Goal: Task Accomplishment & Management: Manage account settings

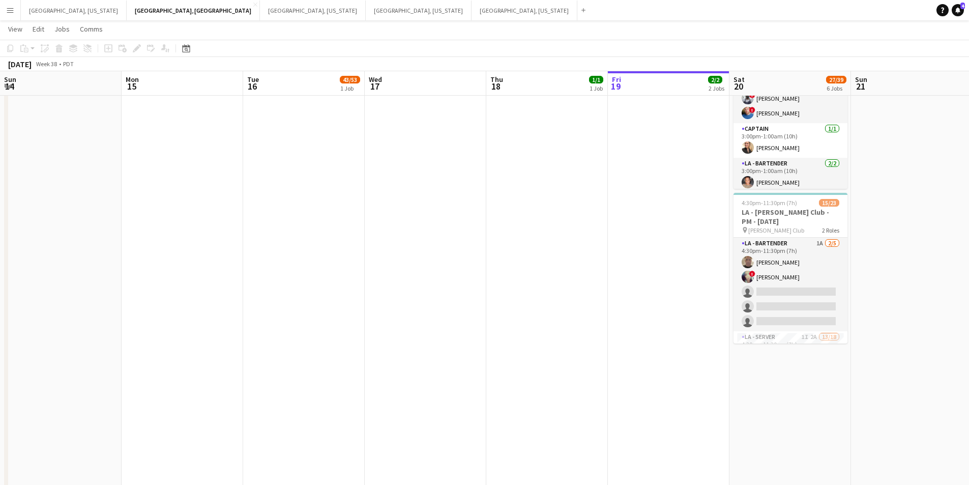
scroll to position [153, 0]
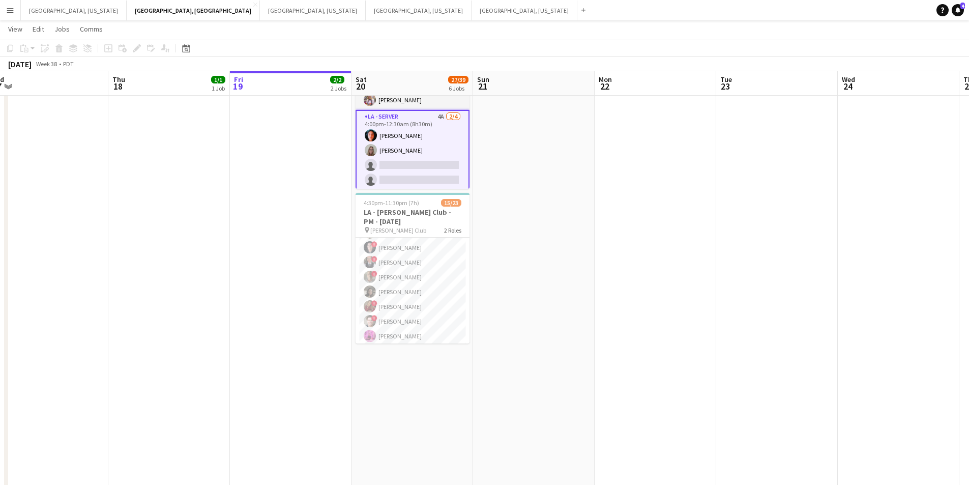
click at [439, 172] on app-card-role "LA - Server 4A [DATE] 4:00pm-12:30am (8h30m) [PERSON_NAME] [PERSON_NAME] single…" at bounding box center [413, 150] width 114 height 81
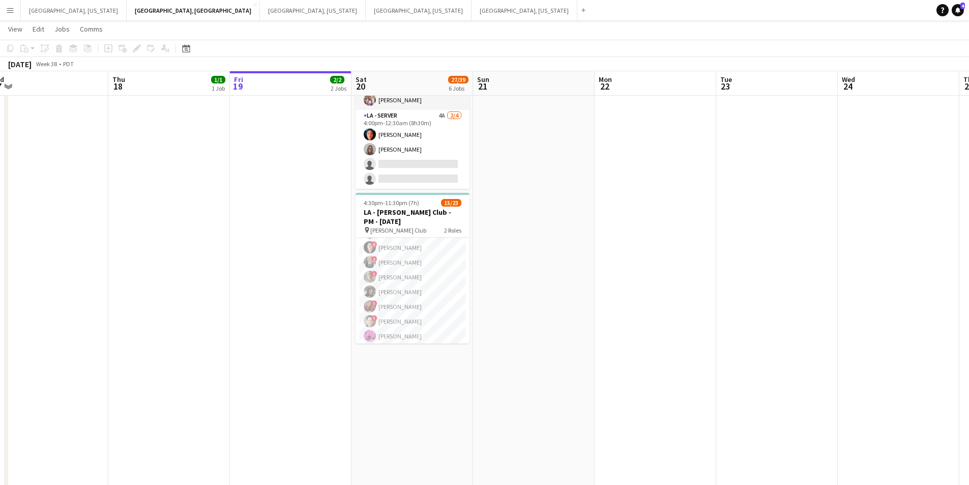
scroll to position [0, 377]
drag, startPoint x: 430, startPoint y: 141, endPoint x: 488, endPoint y: 143, distance: 58.0
click at [430, 141] on app-card-role "LA - Server 4A [DATE] 4:00pm-12:30am (8h30m) [PERSON_NAME] [PERSON_NAME] single…" at bounding box center [413, 149] width 114 height 79
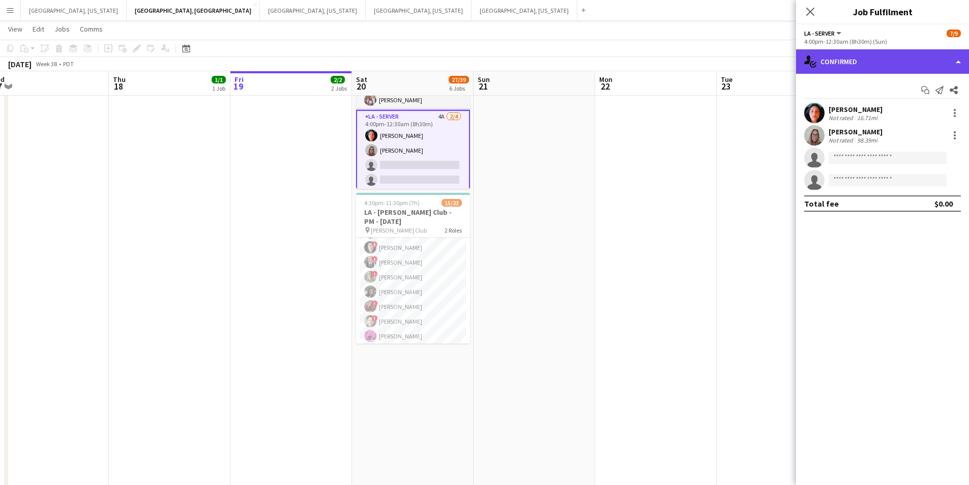
click at [965, 66] on div "single-neutral-actions-check-2 Confirmed" at bounding box center [882, 61] width 173 height 24
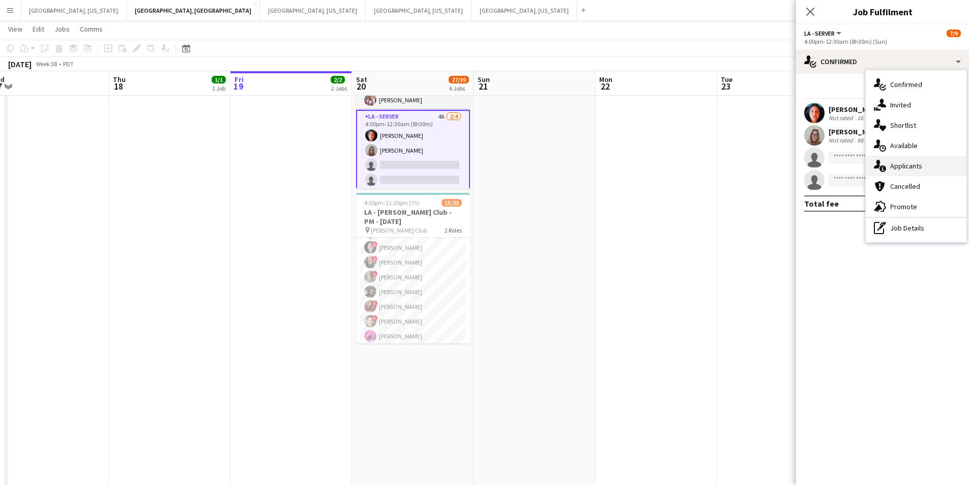
click at [916, 164] on span "Applicants" at bounding box center [906, 165] width 32 height 9
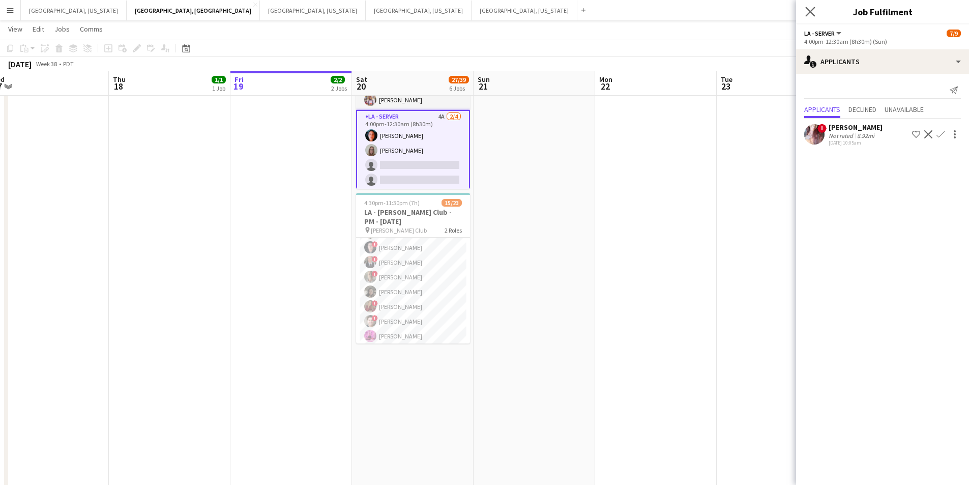
click at [805, 10] on app-icon "Close pop-in" at bounding box center [810, 12] width 15 height 15
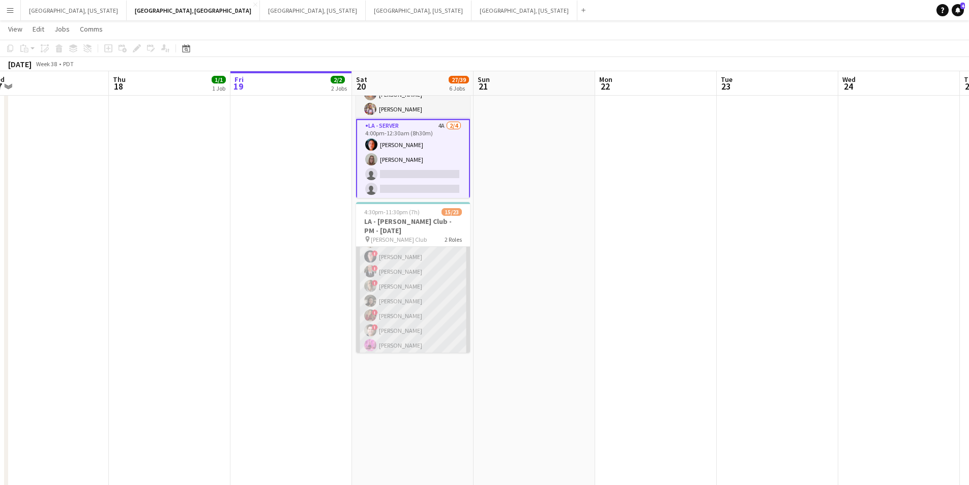
scroll to position [458, 0]
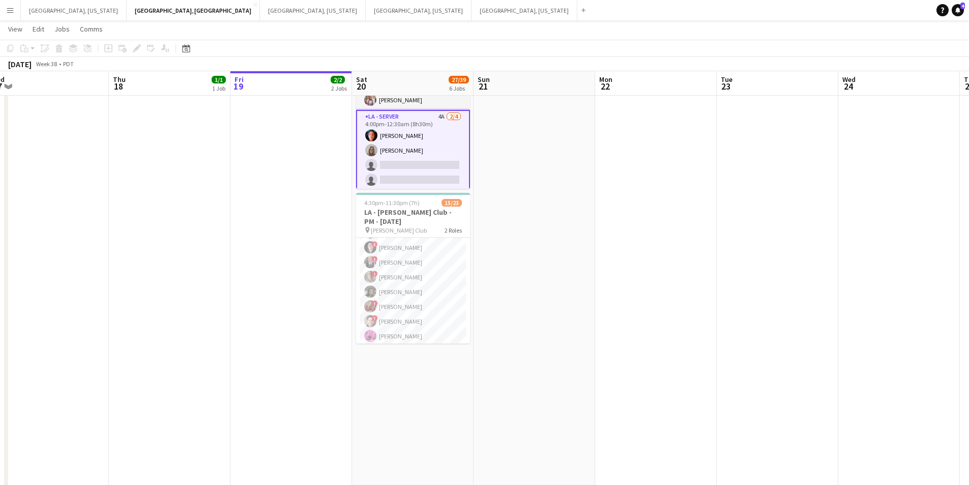
click at [435, 166] on app-card-role "LA - Server 4A [DATE] 4:00pm-12:30am (8h30m) [PERSON_NAME] [PERSON_NAME] single…" at bounding box center [413, 150] width 114 height 81
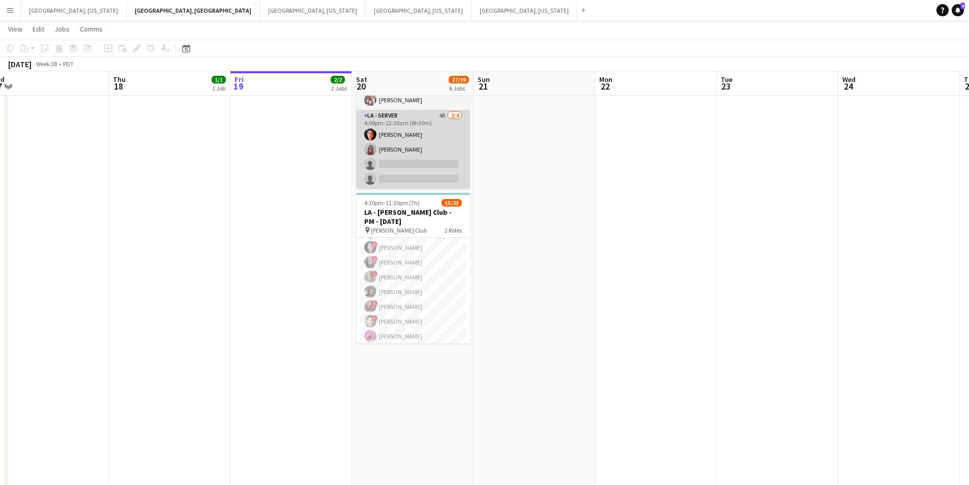
click at [433, 170] on app-card-role "LA - Server 4A [DATE] 4:00pm-12:30am (8h30m) [PERSON_NAME] [PERSON_NAME] single…" at bounding box center [413, 149] width 114 height 79
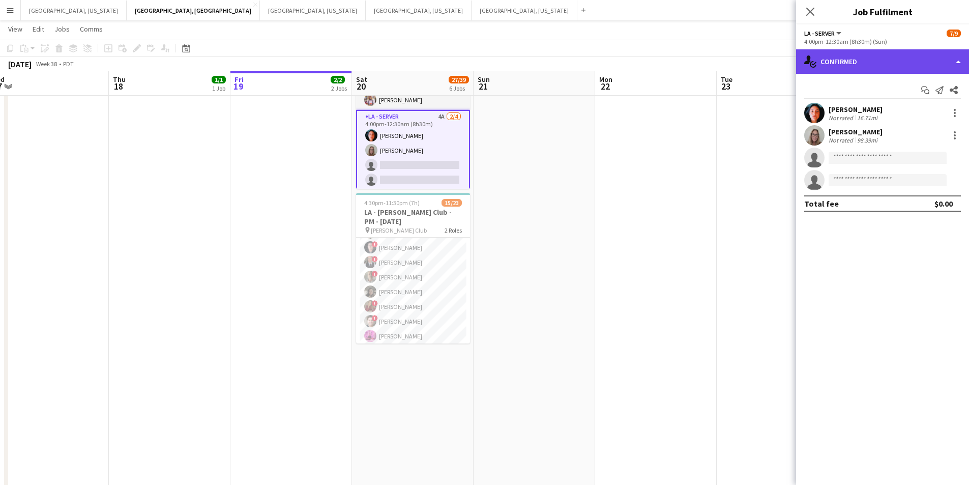
click at [949, 66] on div "single-neutral-actions-check-2 Confirmed" at bounding box center [882, 61] width 173 height 24
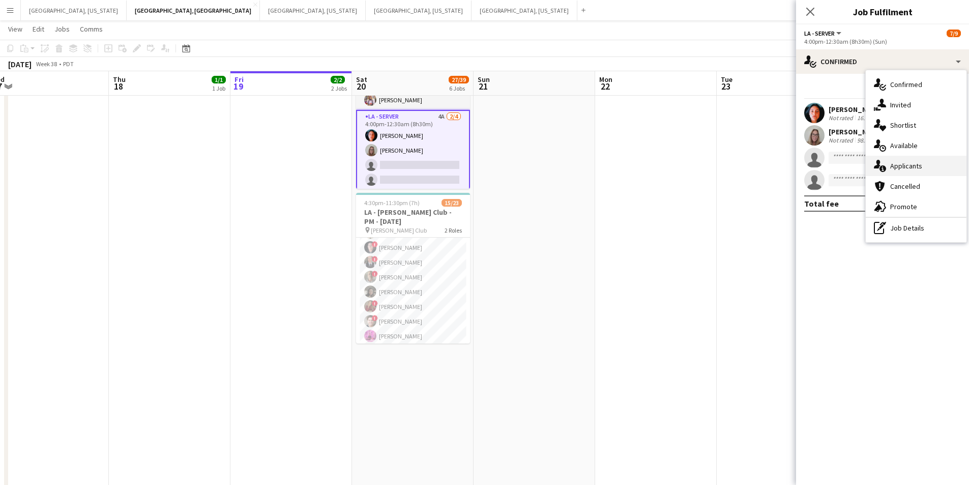
click at [922, 172] on div "single-neutral-actions-information Applicants" at bounding box center [916, 166] width 101 height 20
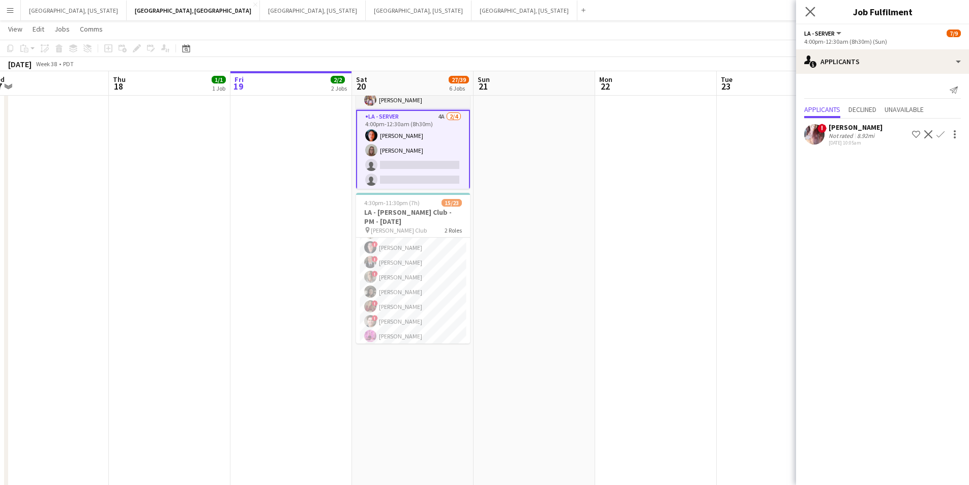
click at [804, 15] on app-icon "Close pop-in" at bounding box center [810, 12] width 15 height 15
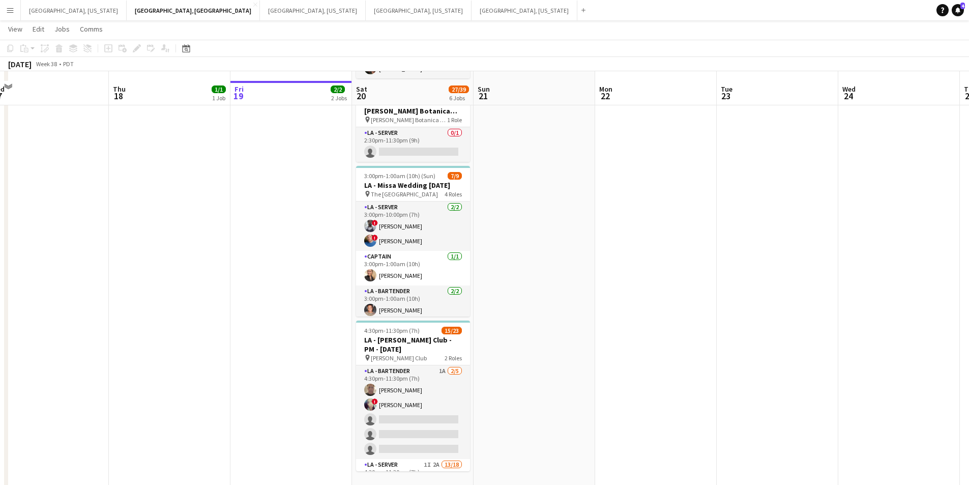
scroll to position [340, 0]
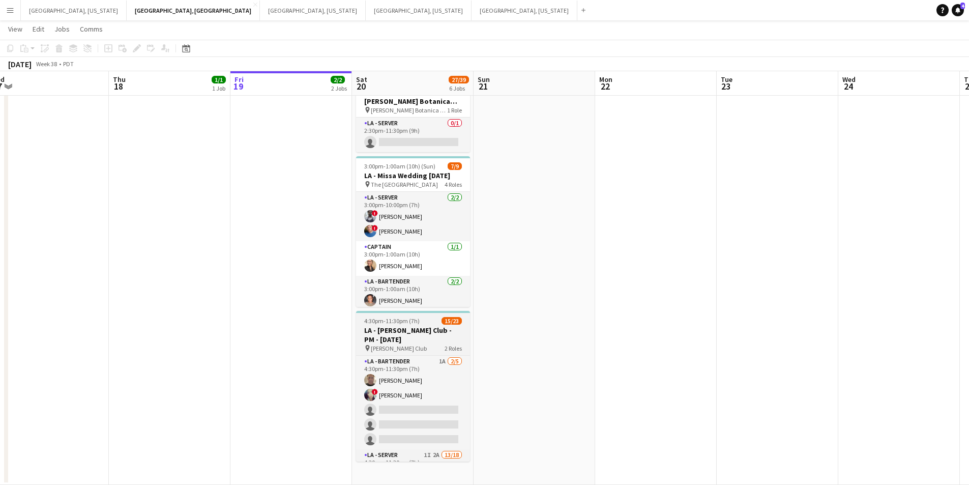
click at [426, 316] on app-job-card "4:30pm-11:30pm (7h) 15/23 LA - [PERSON_NAME] Club - PM - [DATE] pin [PERSON_NAM…" at bounding box center [413, 386] width 114 height 151
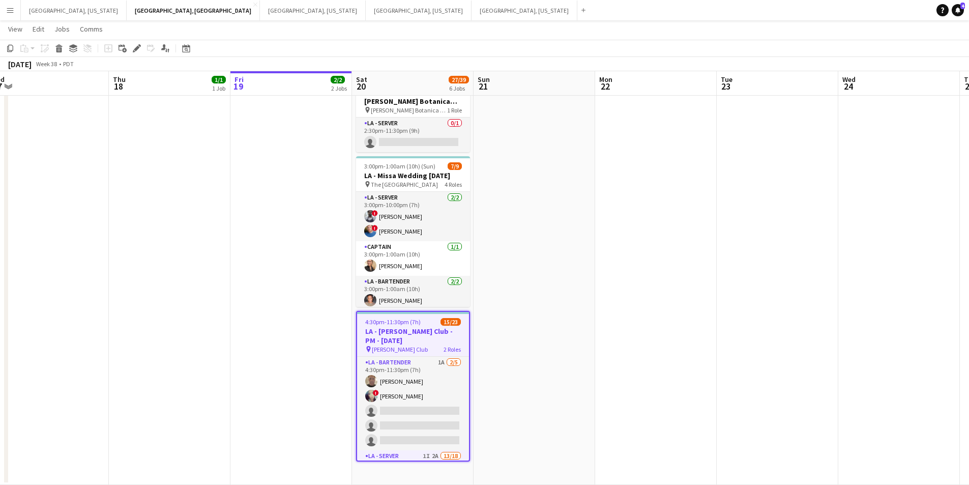
drag, startPoint x: 136, startPoint y: 50, endPoint x: 137, endPoint y: 63, distance: 12.3
click at [136, 50] on icon at bounding box center [137, 49] width 6 height 6
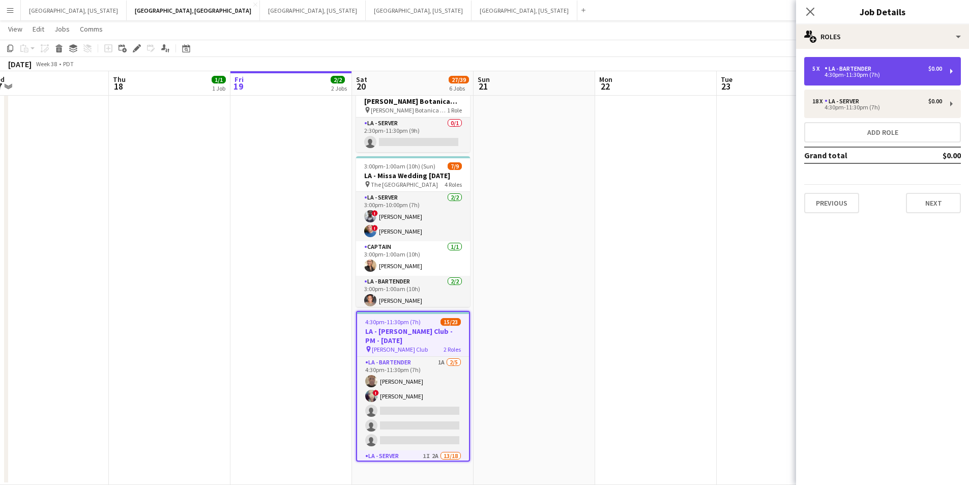
click at [900, 76] on div "4:30pm-11:30pm (7h)" at bounding box center [877, 74] width 130 height 5
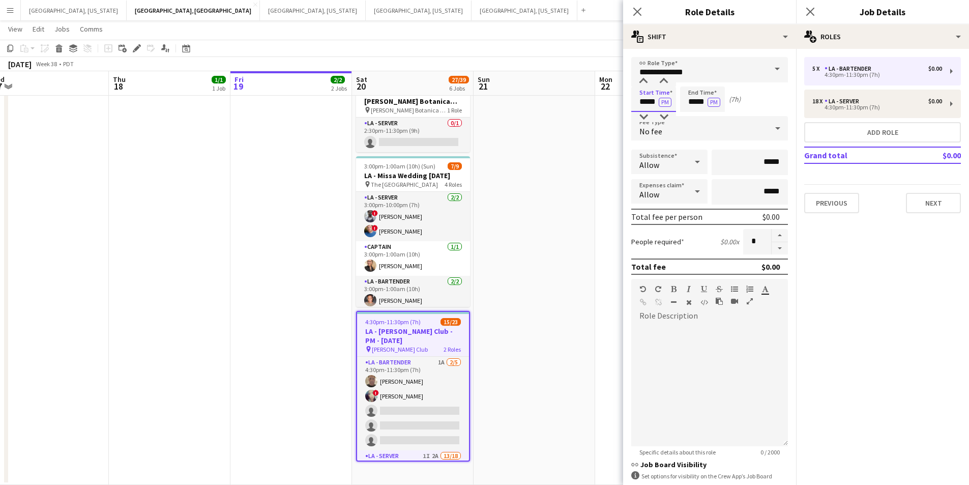
click at [653, 103] on input "*****" at bounding box center [653, 98] width 45 height 25
click at [667, 118] on div at bounding box center [664, 117] width 20 height 10
type input "*****"
click at [666, 119] on div at bounding box center [664, 117] width 20 height 10
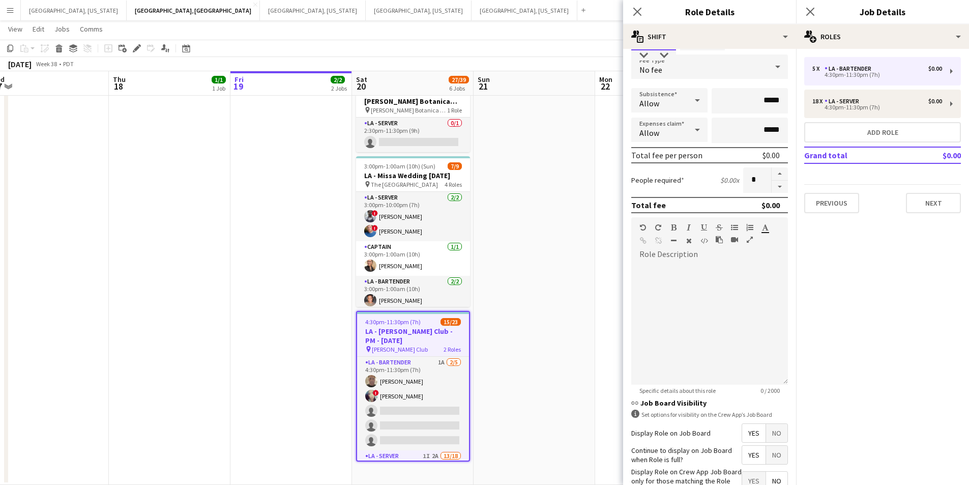
scroll to position [129, 0]
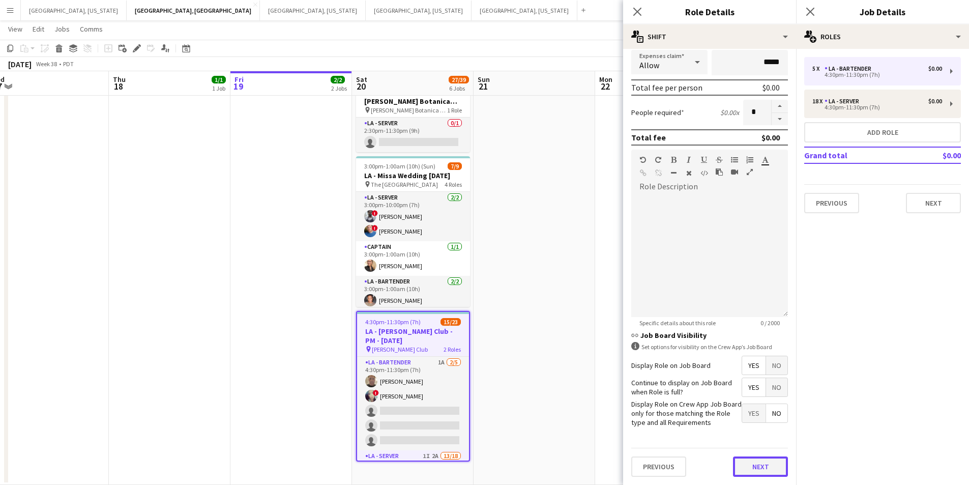
click at [736, 472] on button "Next" at bounding box center [760, 466] width 55 height 20
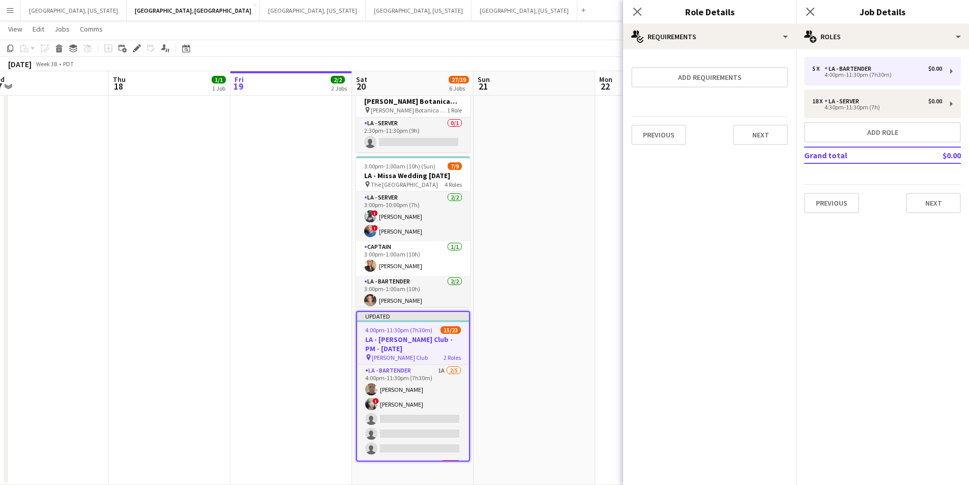
drag, startPoint x: 640, startPoint y: 17, endPoint x: 635, endPoint y: 31, distance: 14.4
click at [640, 17] on app-icon "Close pop-in" at bounding box center [637, 12] width 12 height 12
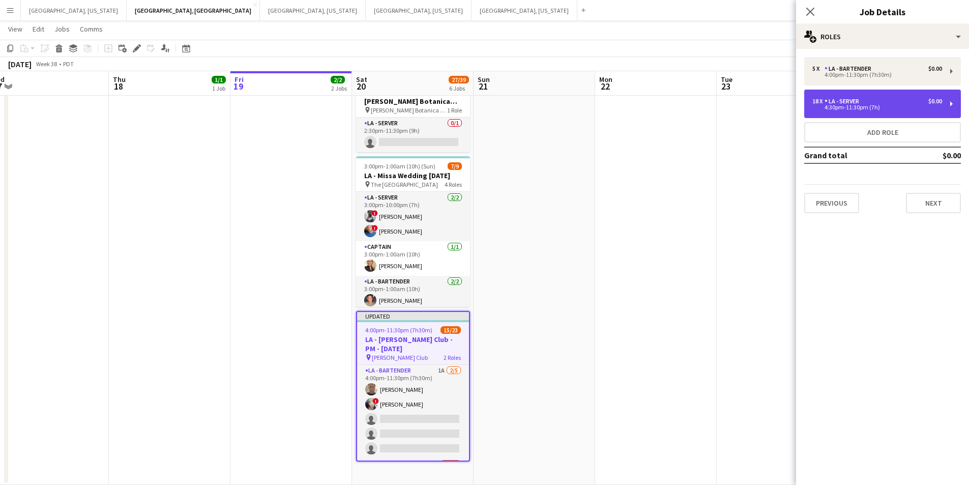
click at [905, 107] on div "4:30pm-11:30pm (7h)" at bounding box center [877, 107] width 130 height 5
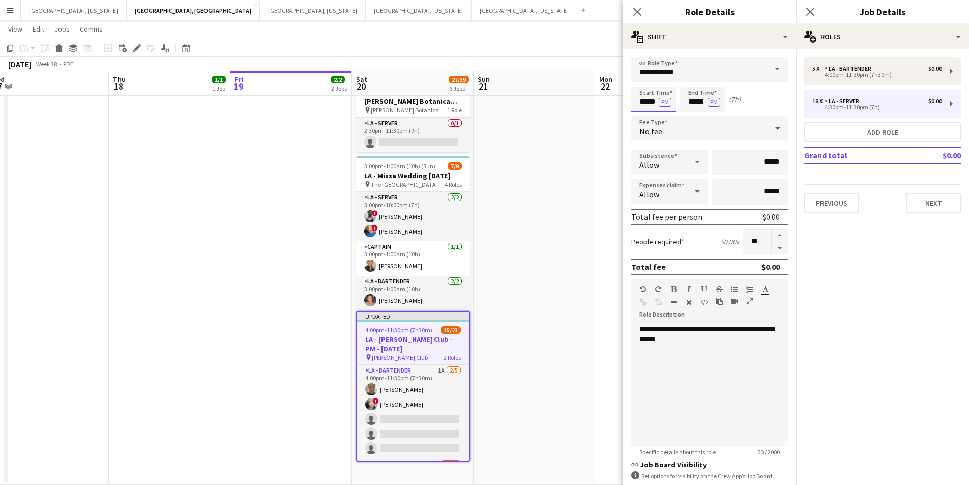
click at [657, 102] on input "*****" at bounding box center [653, 98] width 45 height 25
click at [665, 112] on div at bounding box center [664, 117] width 20 height 10
type input "*****"
click at [662, 113] on div at bounding box center [664, 117] width 20 height 10
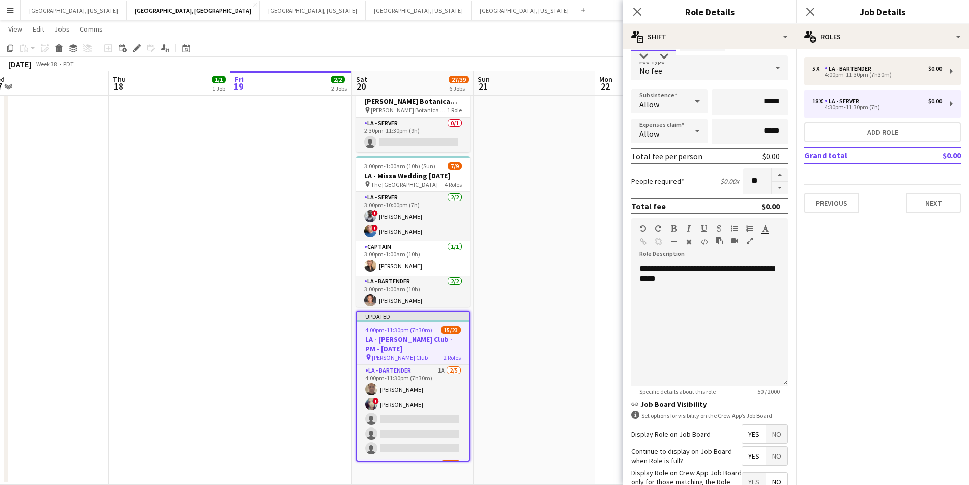
scroll to position [129, 0]
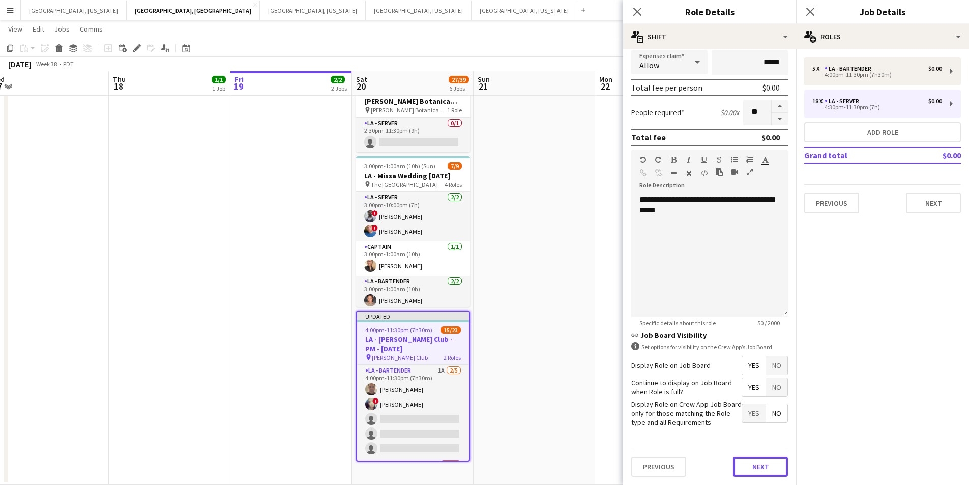
click at [761, 477] on div "Previous Next" at bounding box center [709, 466] width 157 height 37
drag, startPoint x: 737, startPoint y: 463, endPoint x: 744, endPoint y: 460, distance: 8.0
click at [742, 463] on button "Next" at bounding box center [760, 466] width 55 height 20
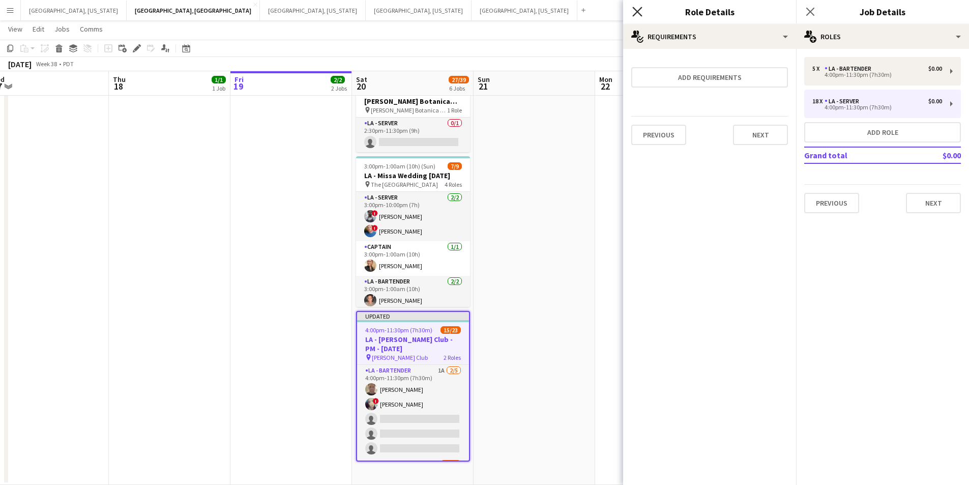
click at [639, 14] on icon at bounding box center [637, 12] width 10 height 10
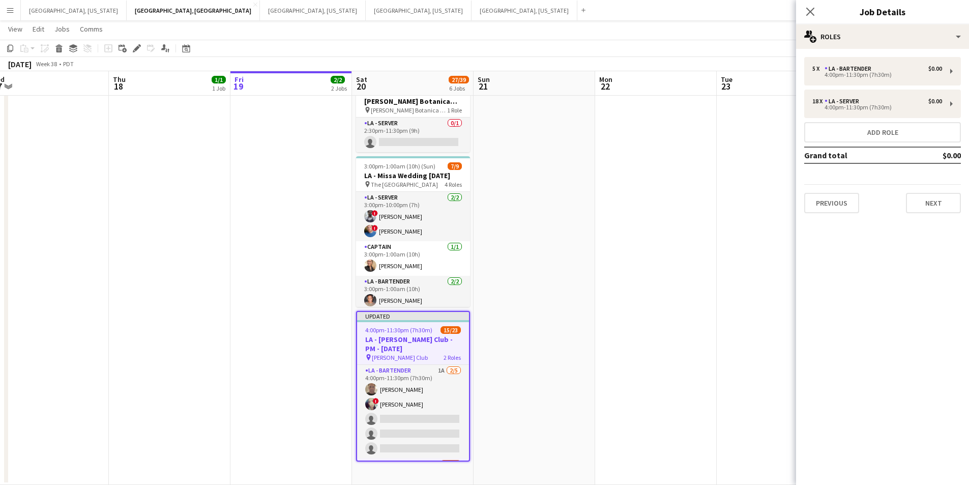
click at [791, 12] on app-navbar "Menu Boards Boards Boards All jobs Status Workforce Workforce My Workforce Recr…" at bounding box center [484, 10] width 969 height 20
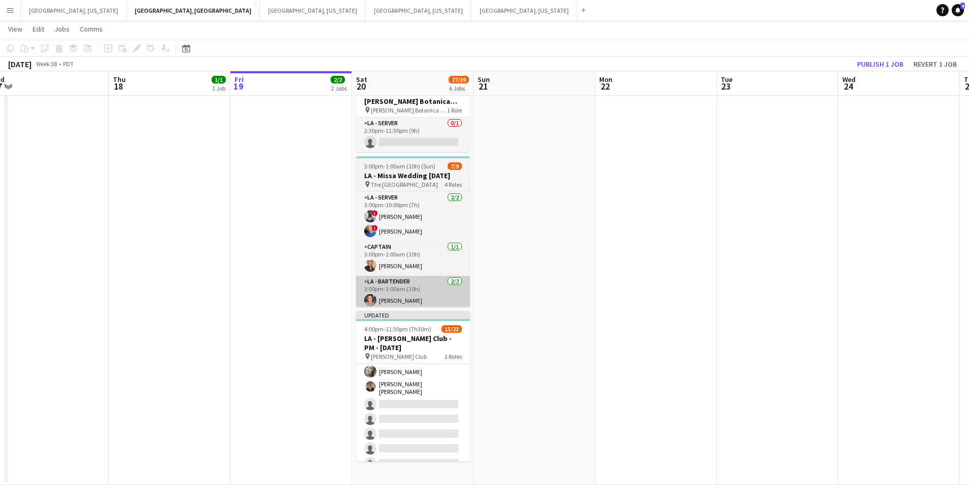
scroll to position [281, 0]
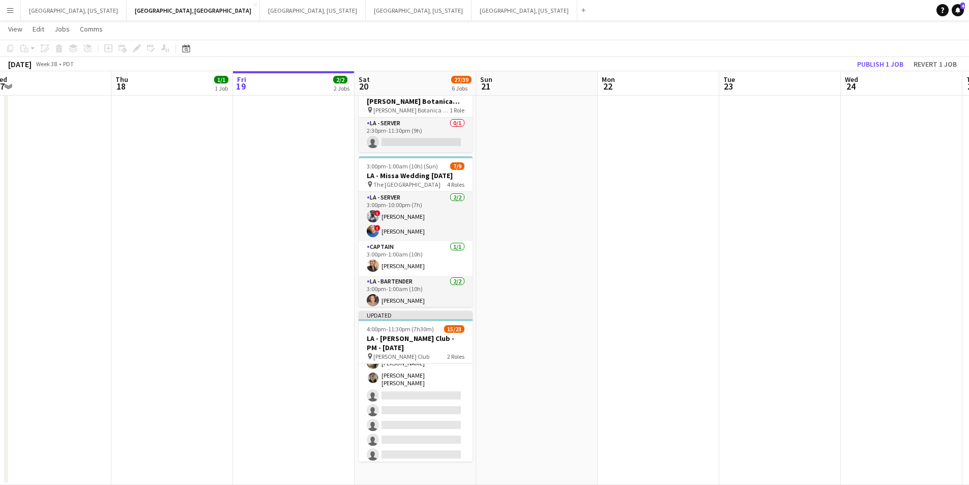
click at [398, 340] on app-calendar-viewport "Sun 14 Mon 15 Tue 16 43/53 1 Job Wed 17 Thu 18 1/1 1 Job Fri 19 2/2 2 Jobs Sat …" at bounding box center [484, 92] width 969 height 785
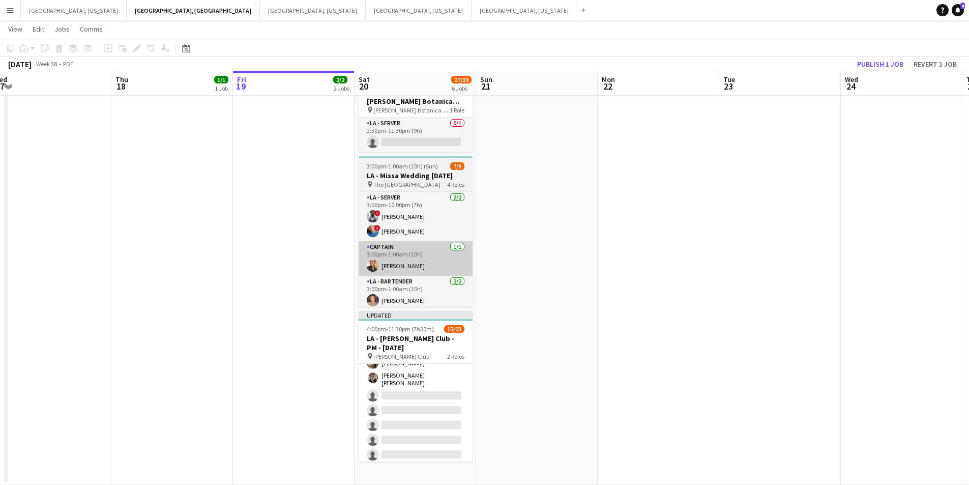
scroll to position [0, 374]
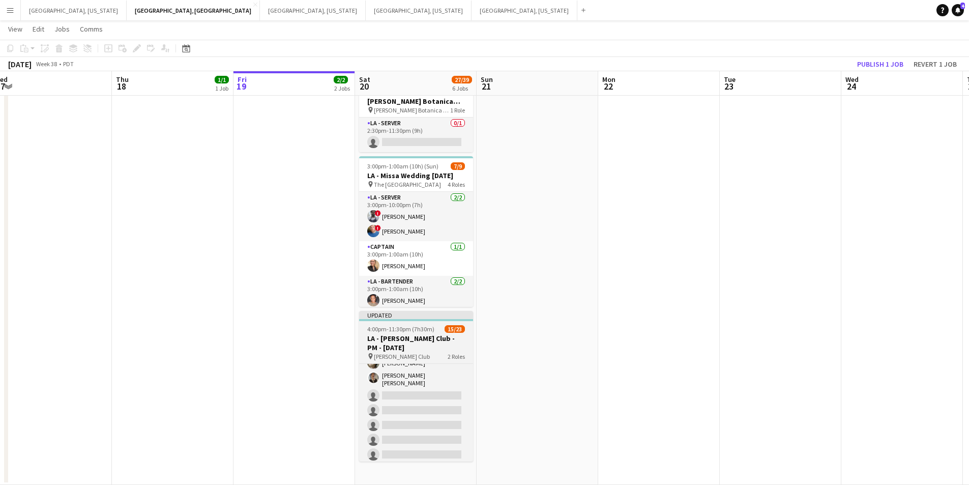
click at [400, 360] on span "[PERSON_NAME] Club" at bounding box center [402, 357] width 56 height 8
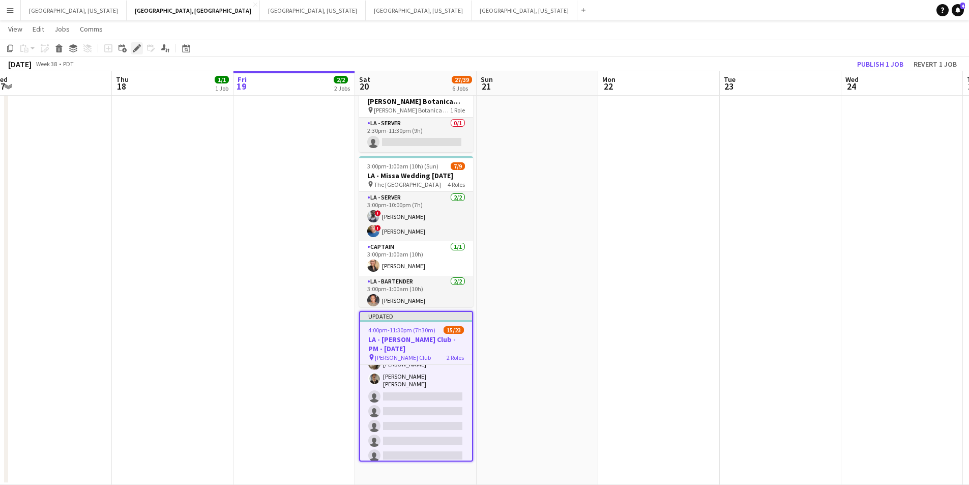
click at [139, 48] on icon "Edit" at bounding box center [137, 48] width 8 height 8
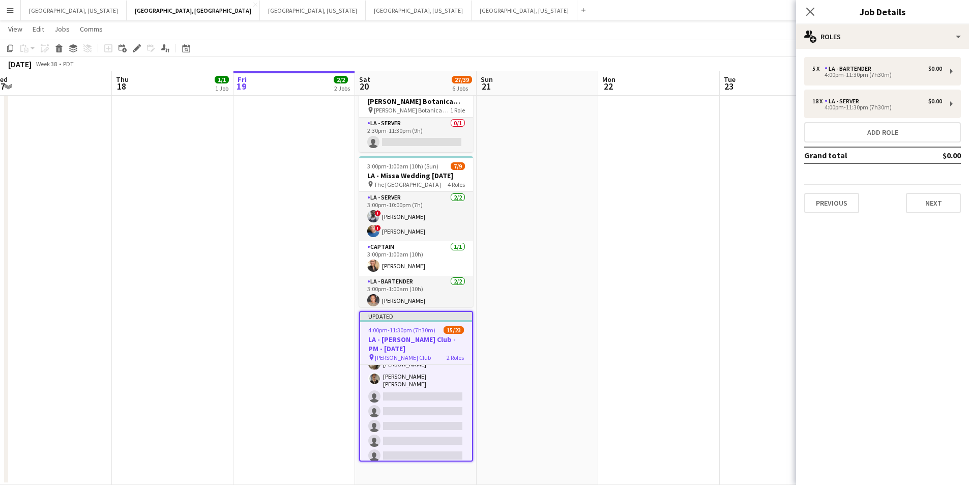
drag, startPoint x: 955, startPoint y: 214, endPoint x: 955, endPoint y: 223, distance: 8.7
click at [955, 216] on div "5 x LA - Bartender $0.00 4:00pm-11:30pm (7h30m) 18 x LA - Server $0.00 4:00pm-1…" at bounding box center [882, 135] width 173 height 172
click at [923, 194] on button "Next" at bounding box center [933, 203] width 55 height 20
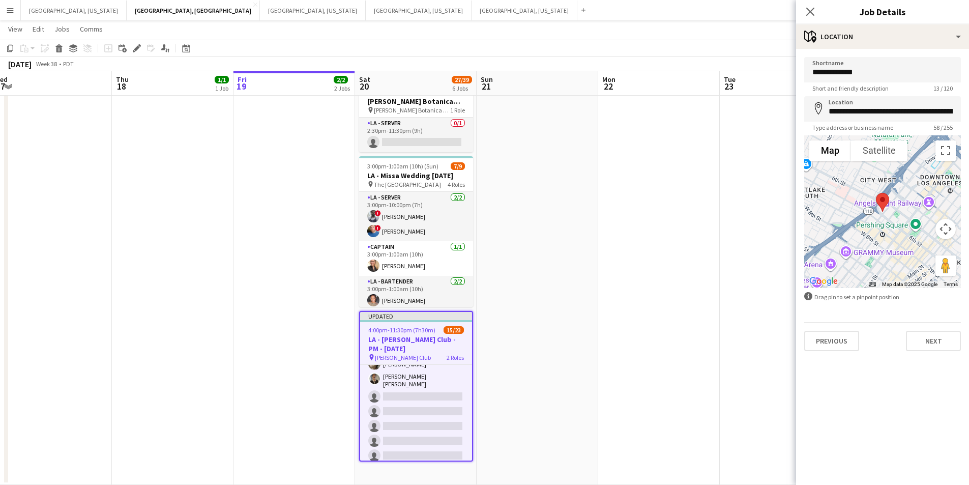
click at [929, 330] on div "Previous Next" at bounding box center [882, 336] width 157 height 29
click at [945, 354] on div "**********" at bounding box center [882, 204] width 173 height 310
click at [941, 342] on button "Next" at bounding box center [933, 341] width 55 height 20
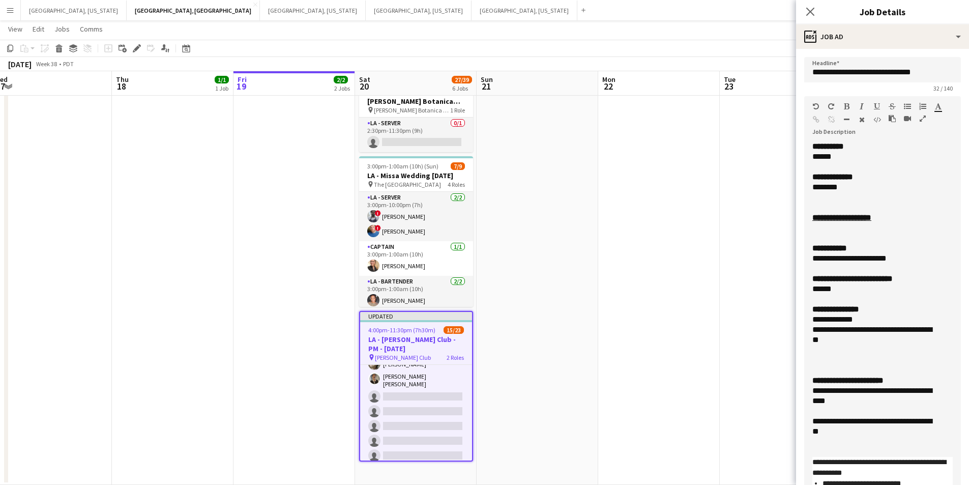
drag, startPoint x: 942, startPoint y: 211, endPoint x: 883, endPoint y: 459, distance: 255.6
click at [890, 484] on html "Menu Boards Boards Boards All jobs Status Workforce Workforce My Workforce Recr…" at bounding box center [484, 72] width 969 height 825
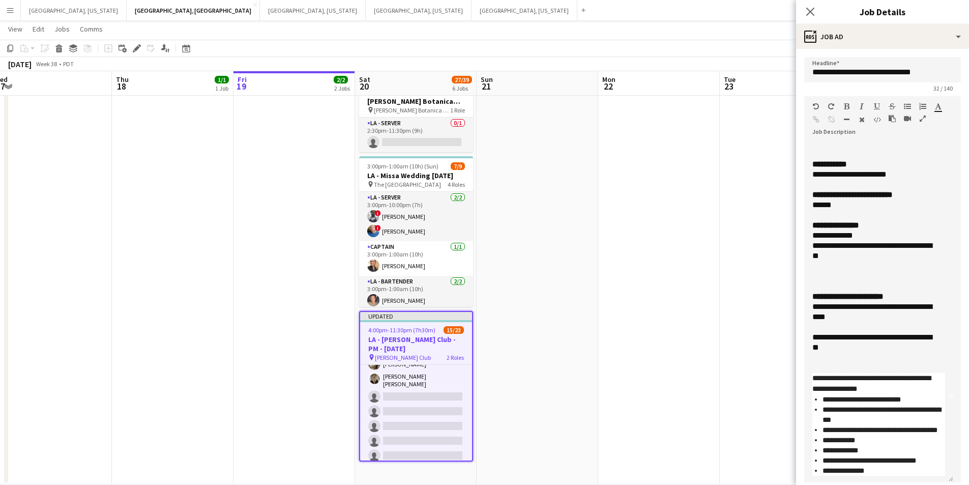
scroll to position [102, 0]
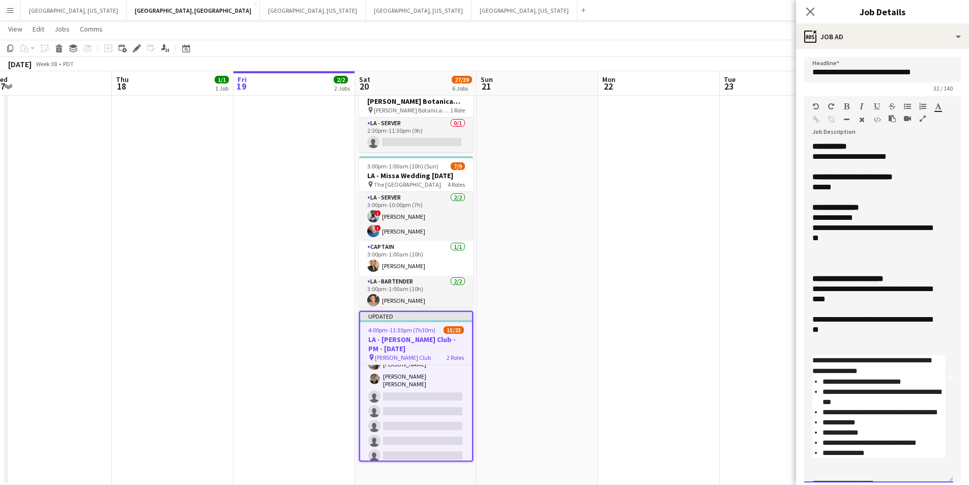
click at [883, 289] on div "**********" at bounding box center [874, 294] width 125 height 20
click at [873, 320] on div "**********" at bounding box center [874, 324] width 125 height 20
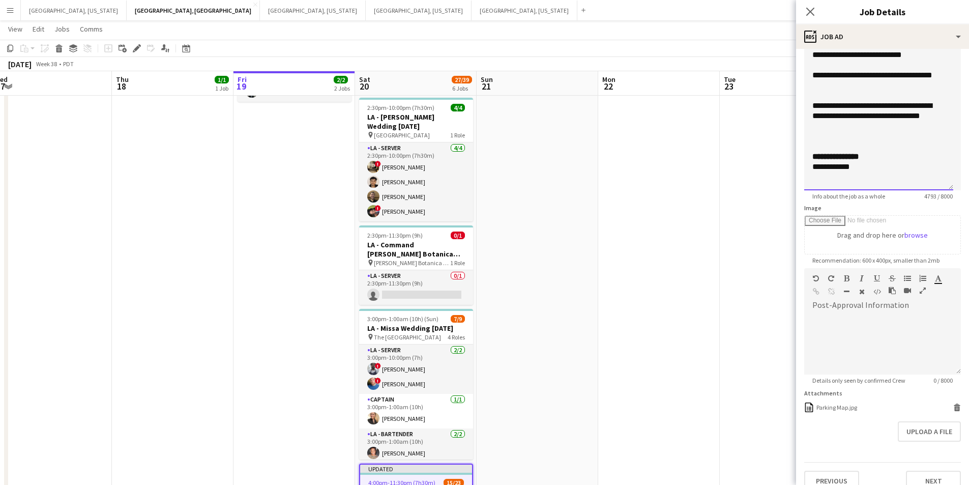
scroll to position [305, 0]
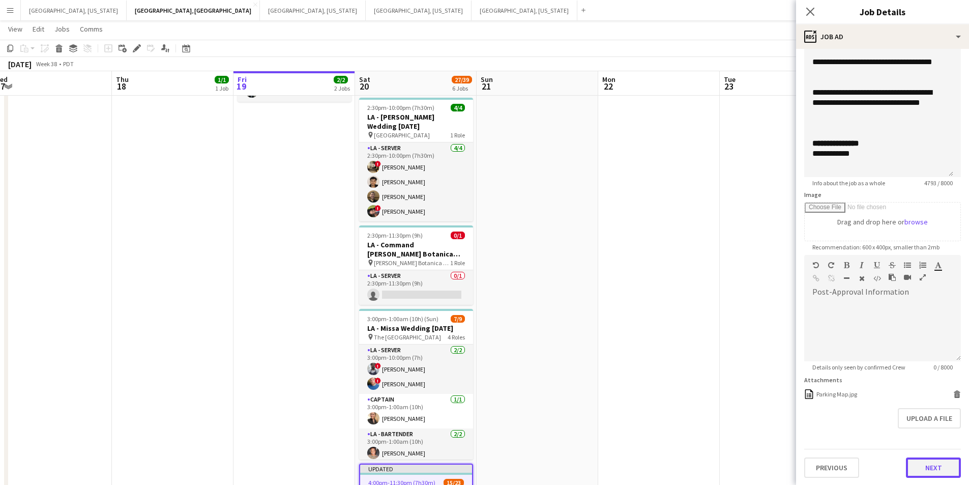
drag, startPoint x: 922, startPoint y: 466, endPoint x: 886, endPoint y: 445, distance: 41.3
click at [922, 468] on button "Next" at bounding box center [933, 467] width 55 height 20
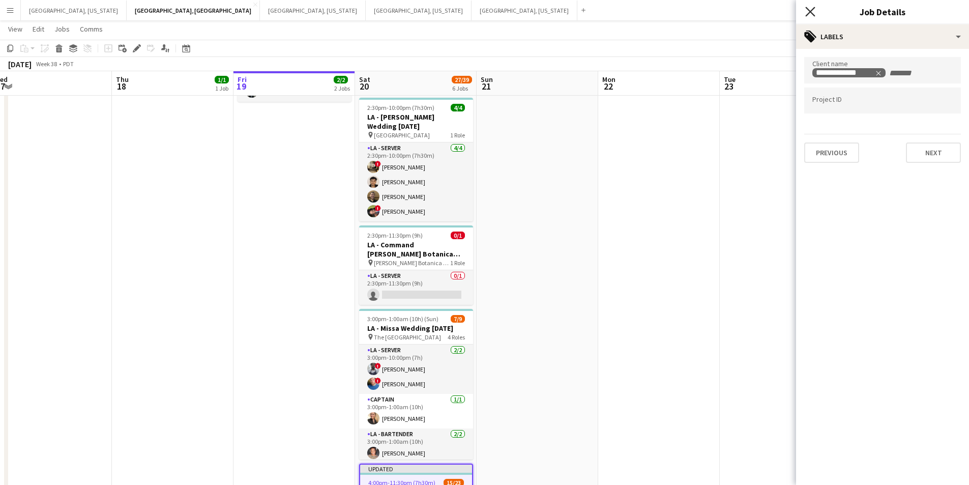
click at [810, 10] on icon "Close pop-in" at bounding box center [810, 12] width 10 height 10
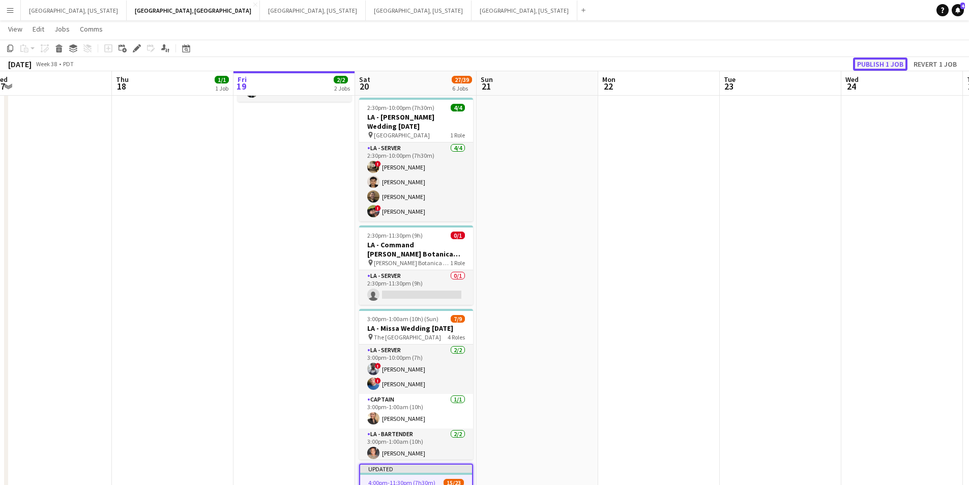
click at [865, 69] on button "Publish 1 job" at bounding box center [880, 63] width 54 height 13
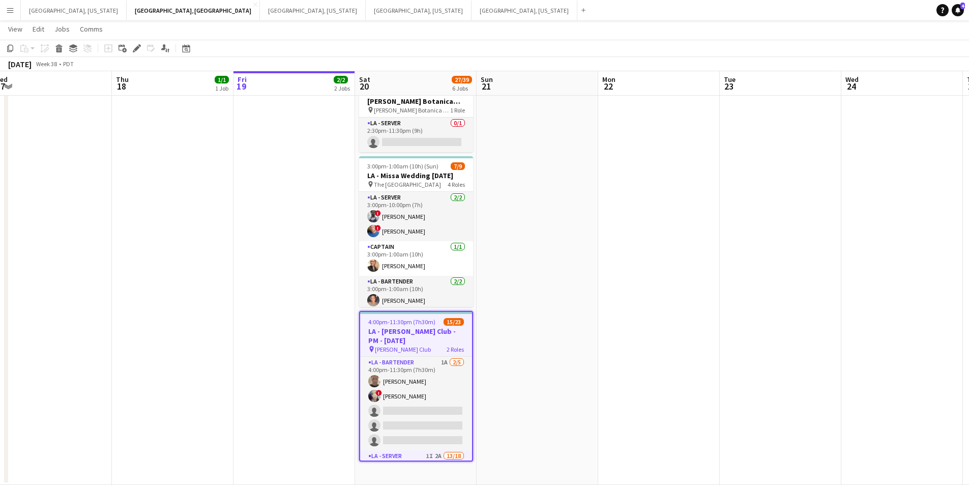
scroll to position [0, 357]
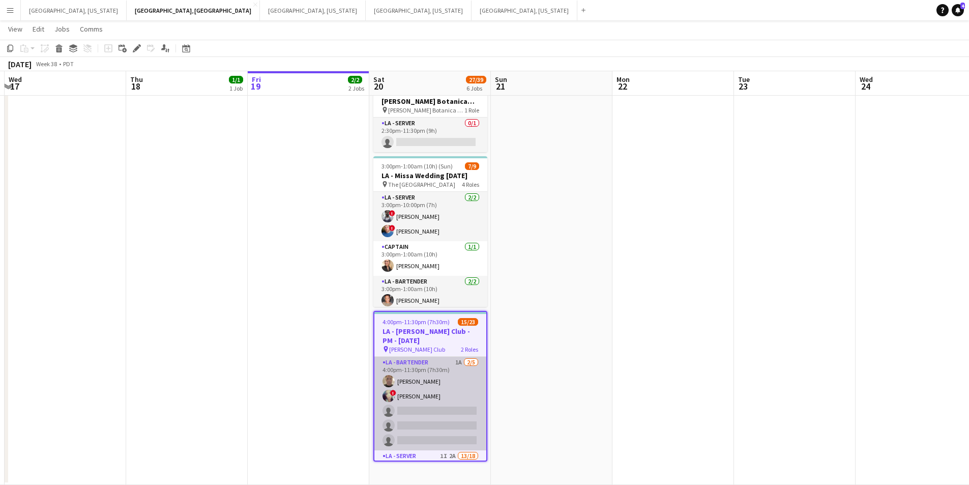
drag, startPoint x: 433, startPoint y: 419, endPoint x: 445, endPoint y: 425, distance: 13.0
click at [445, 425] on app-calendar-viewport "Sun 14 Mon 15 Tue 16 43/53 1 Job Wed 17 Thu 18 1/1 1 Job Fri 19 2/2 2 Jobs Sat …" at bounding box center [484, 92] width 969 height 785
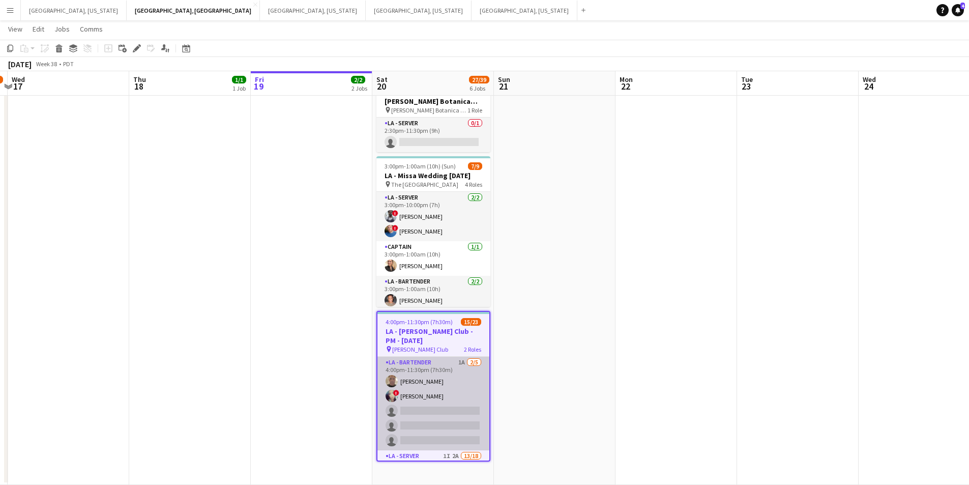
click at [440, 414] on app-card-role "LA - Bartender 1A [DATE] 4:00pm-11:30pm (7h30m) [PERSON_NAME] ! [PERSON_NAME] s…" at bounding box center [433, 404] width 112 height 94
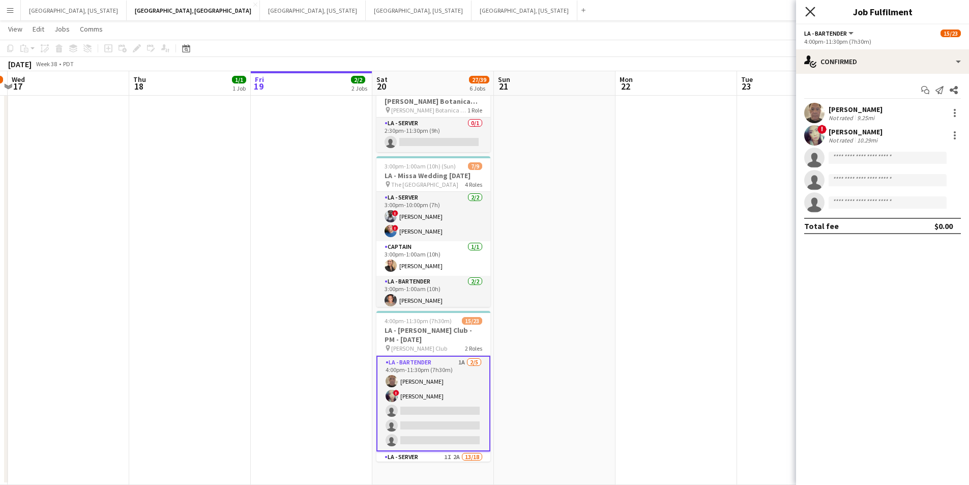
click at [813, 14] on icon "Close pop-in" at bounding box center [810, 12] width 10 height 10
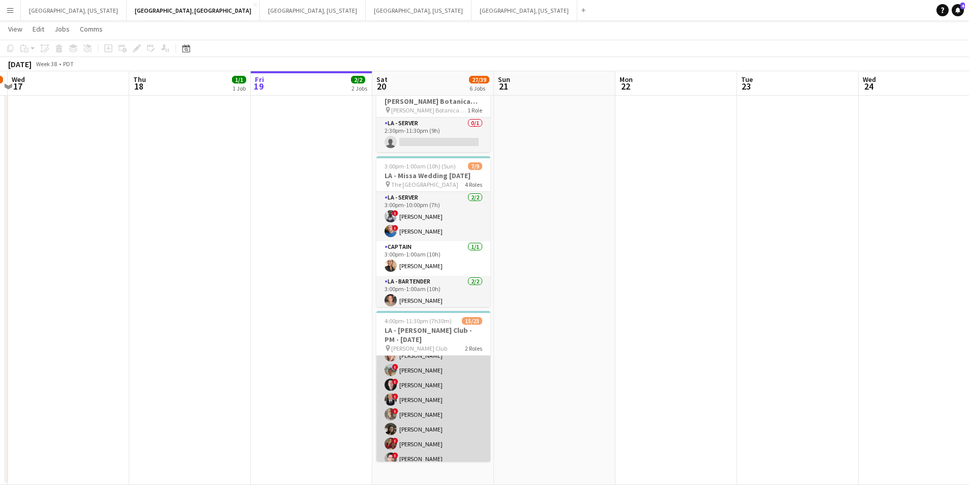
scroll to position [0, 0]
click at [435, 408] on app-card-role "LA - Server 1I 2A 13/18 4:00pm-11:30pm (7h30m) ! [PERSON_NAME] ! [PERSON_NAME] …" at bounding box center [433, 443] width 114 height 288
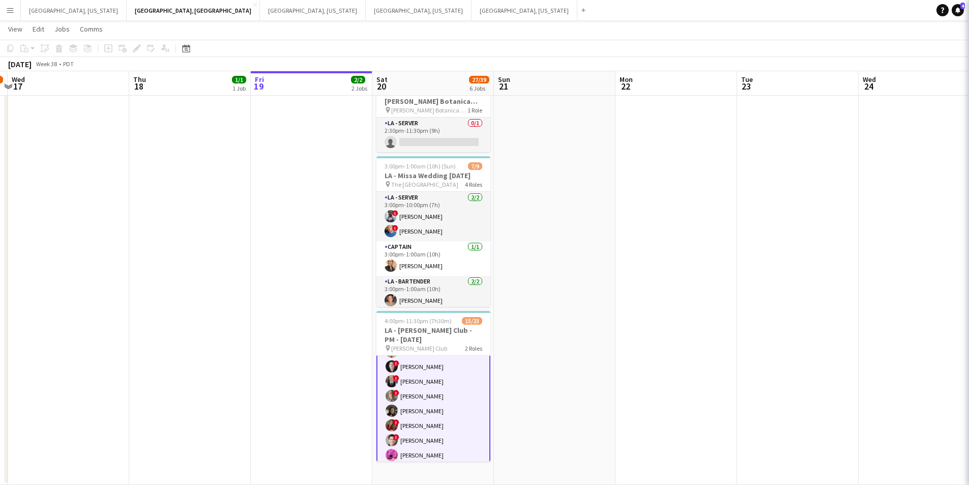
scroll to position [152, 0]
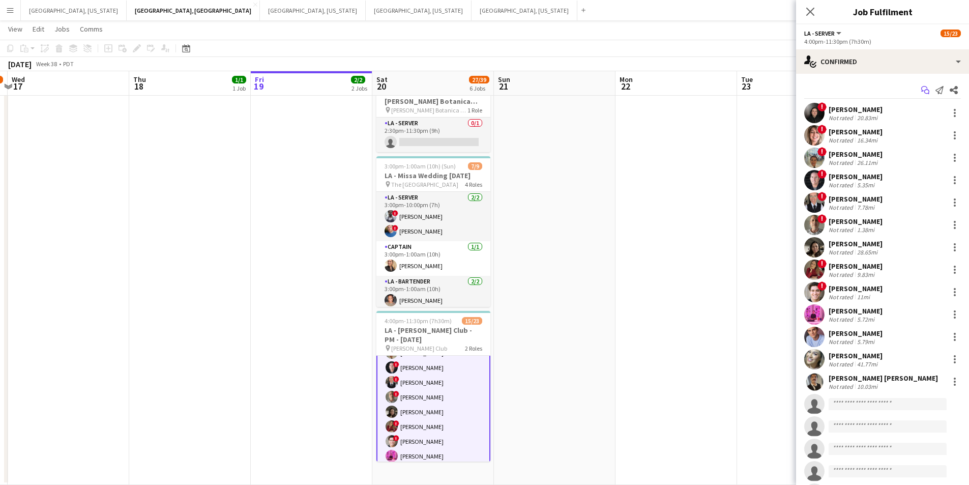
click at [921, 88] on icon "Start chat" at bounding box center [925, 90] width 8 height 8
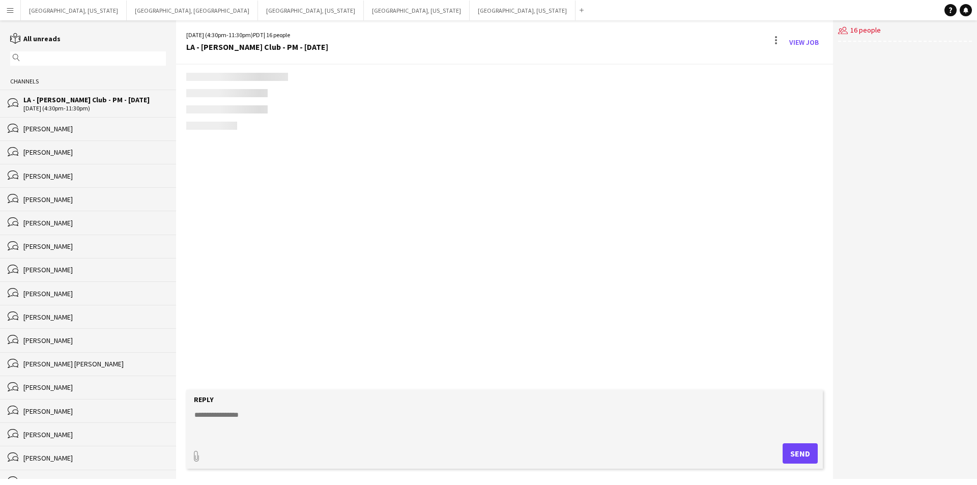
scroll to position [388, 0]
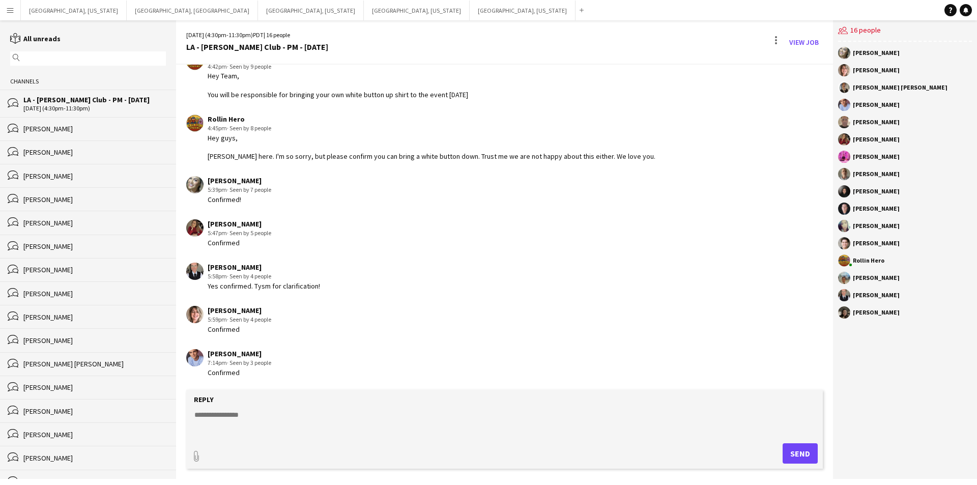
click at [333, 420] on textarea at bounding box center [506, 423] width 626 height 26
click at [127, 3] on button "[GEOGRAPHIC_DATA], [GEOGRAPHIC_DATA] Close" at bounding box center [192, 11] width 131 height 20
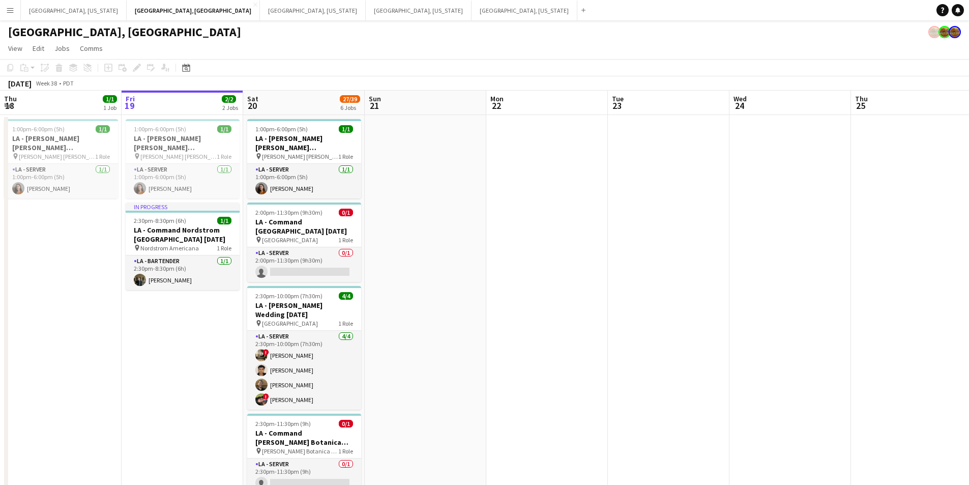
click at [344, 282] on app-date-cell "1:00pm-6:00pm (5h) 1/1 LA - [PERSON_NAME] [PERSON_NAME][GEOGRAPHIC_DATA] [DATE]…" at bounding box center [304, 470] width 122 height 711
click at [346, 273] on app-card-role "LA - Server 0/1 2:00pm-11:30pm (9h30m) single-neutral-actions" at bounding box center [304, 264] width 114 height 35
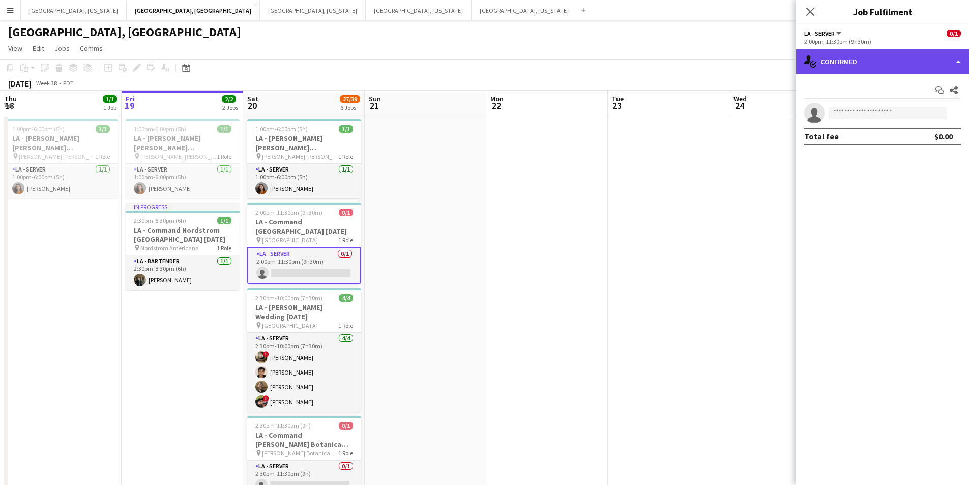
click at [957, 55] on div "single-neutral-actions-check-2 Confirmed" at bounding box center [882, 61] width 173 height 24
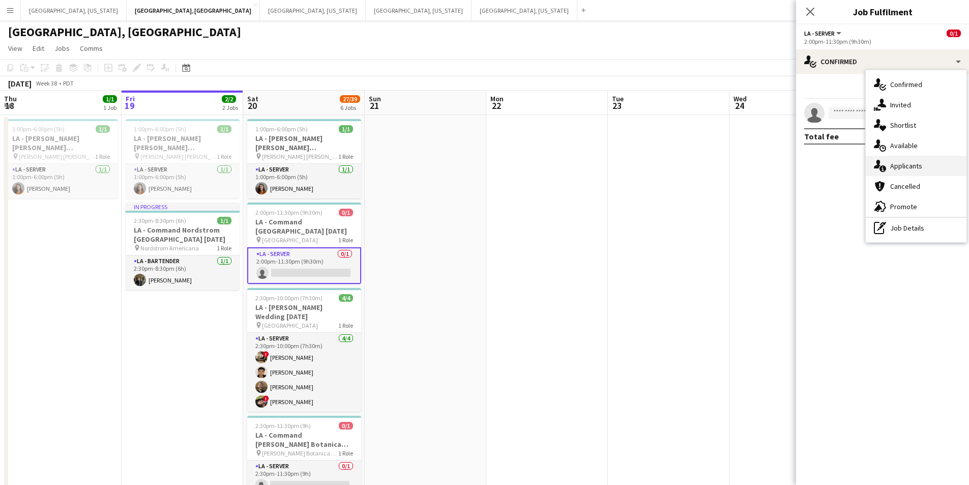
click at [919, 174] on div "single-neutral-actions-information Applicants" at bounding box center [916, 166] width 101 height 20
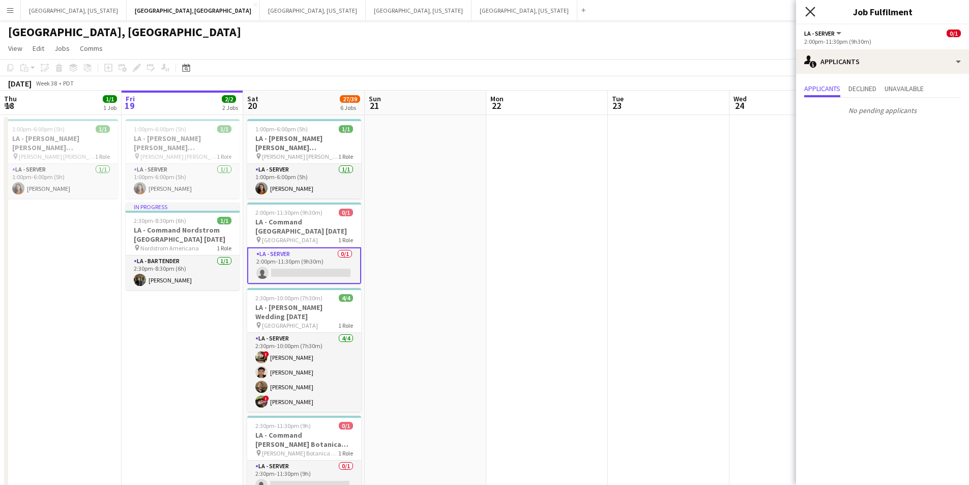
click at [815, 14] on icon "Close pop-in" at bounding box center [810, 12] width 10 height 10
